Goal: Information Seeking & Learning: Learn about a topic

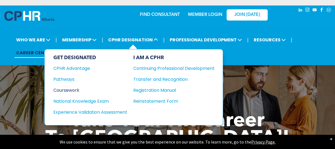
click at [67, 89] on div "Coursework" at bounding box center [86, 90] width 67 height 7
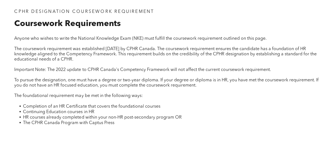
scroll to position [192, 0]
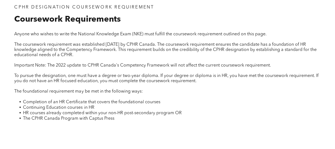
click at [182, 76] on span "To pursue the designation, one must have a degree or two-year diploma. If your …" at bounding box center [166, 79] width 304 height 10
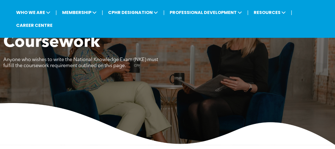
scroll to position [0, 0]
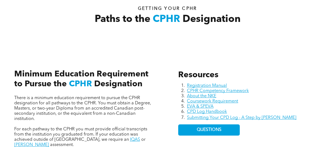
scroll to position [192, 0]
